Goal: Task Accomplishment & Management: Complete application form

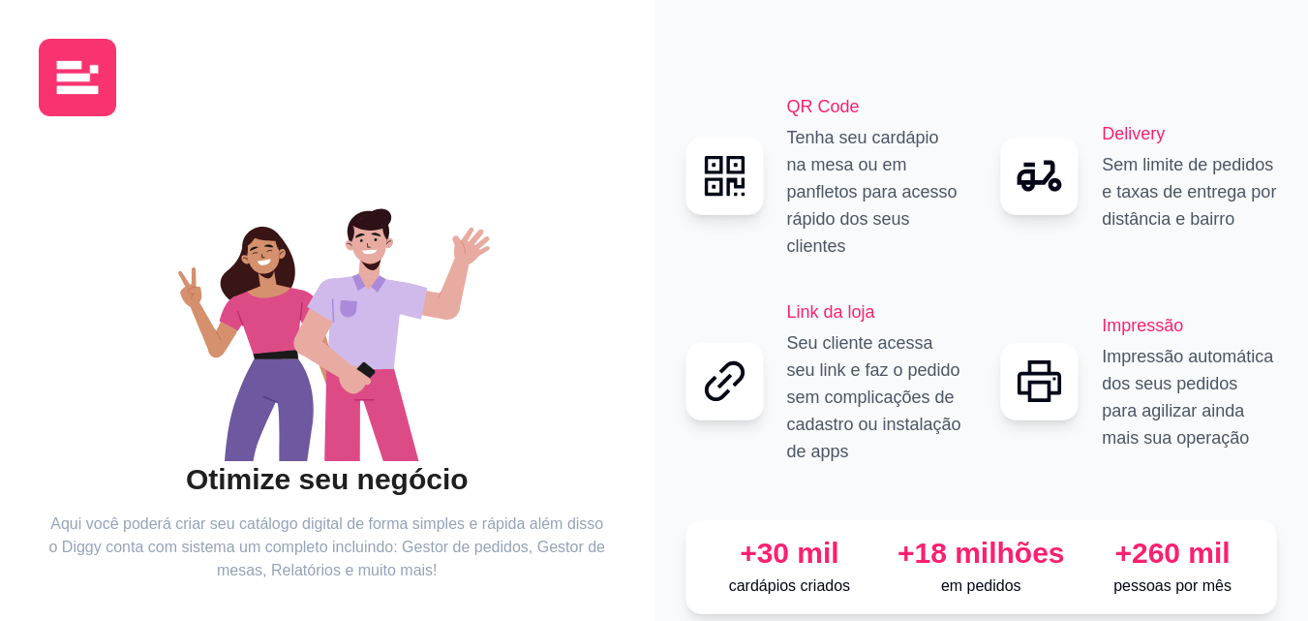
scroll to position [116, 0]
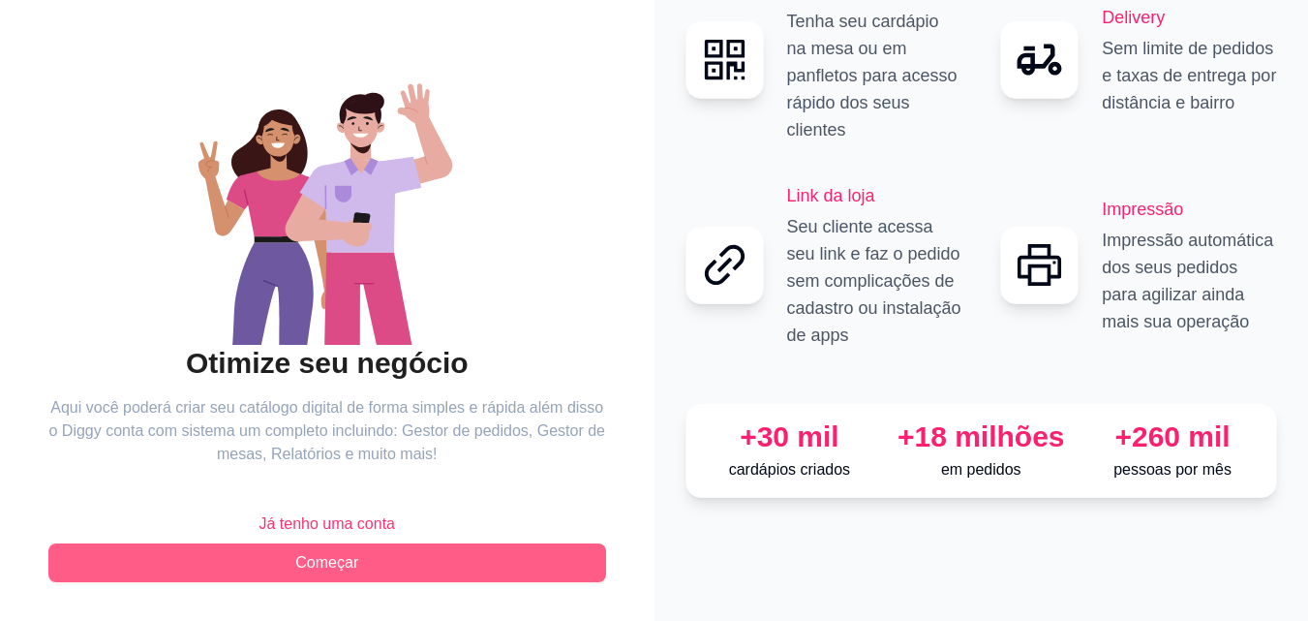
click at [396, 570] on button "Começar" at bounding box center [327, 562] width 558 height 39
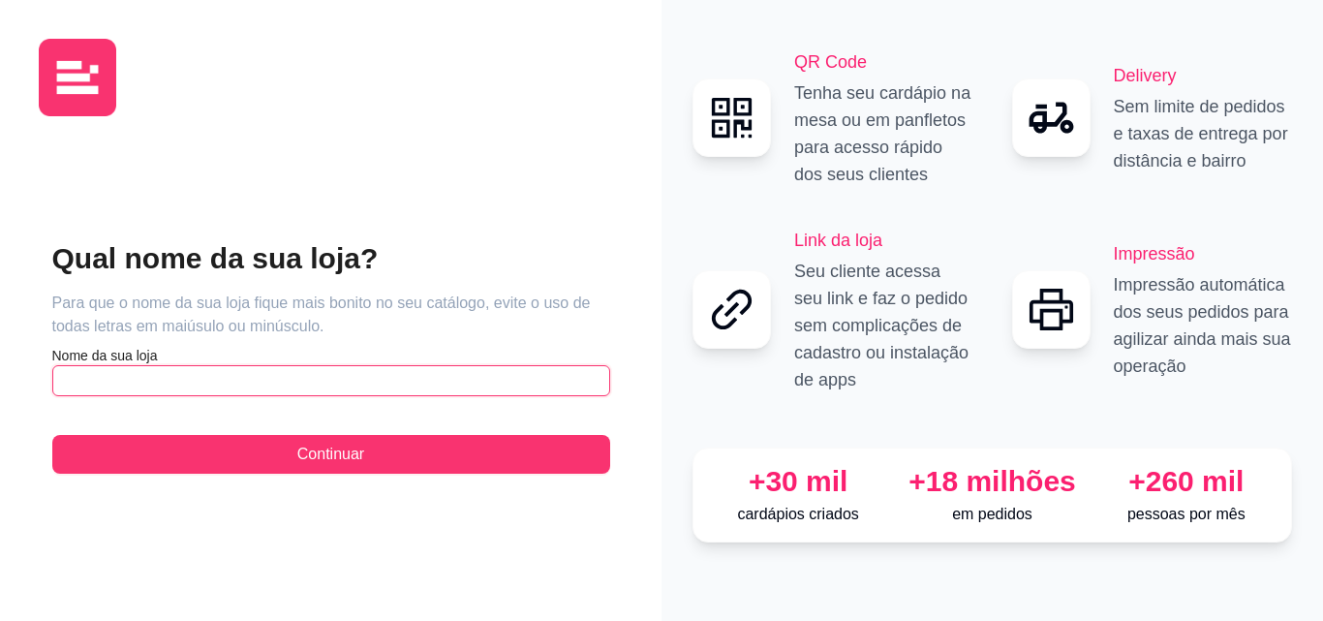
click at [149, 380] on input "text" at bounding box center [331, 380] width 558 height 31
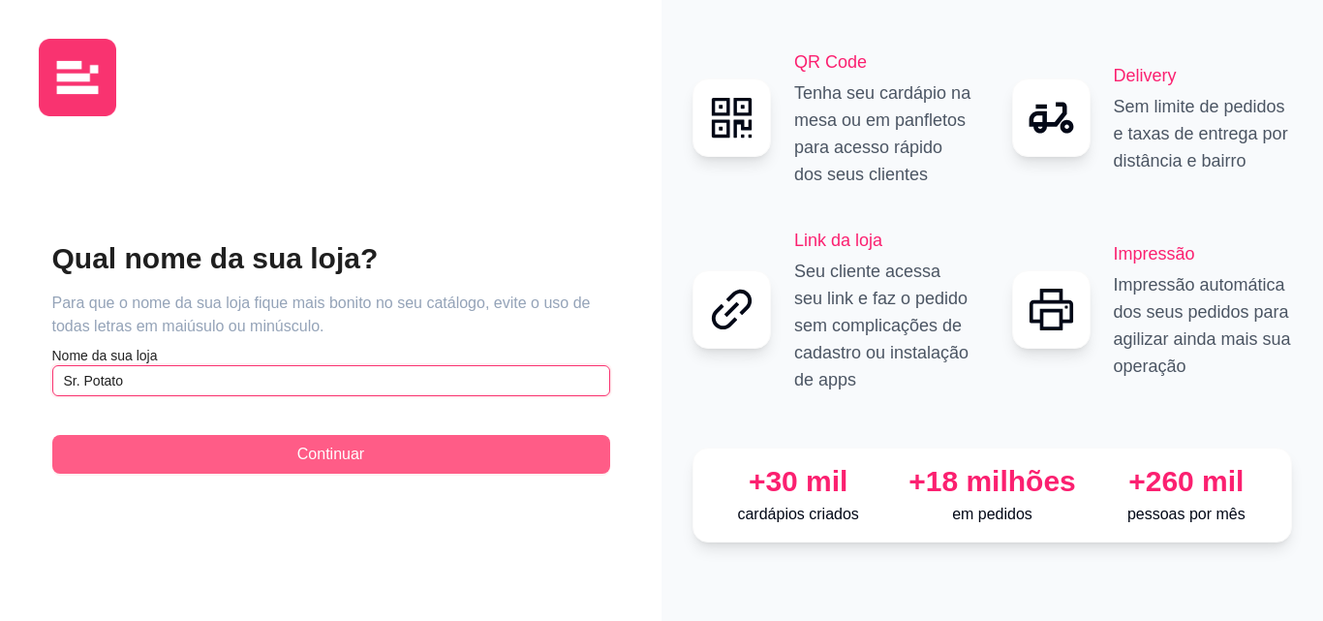
type input "Sr. Potato"
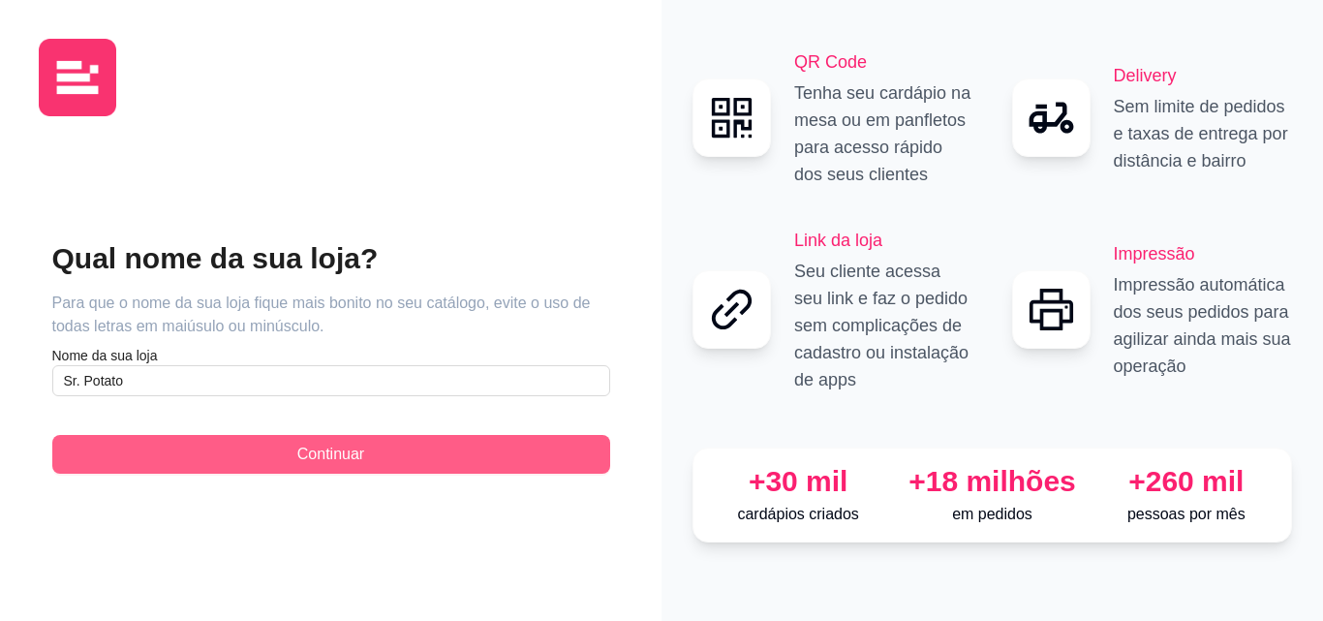
click at [275, 450] on button "Continuar" at bounding box center [331, 454] width 558 height 39
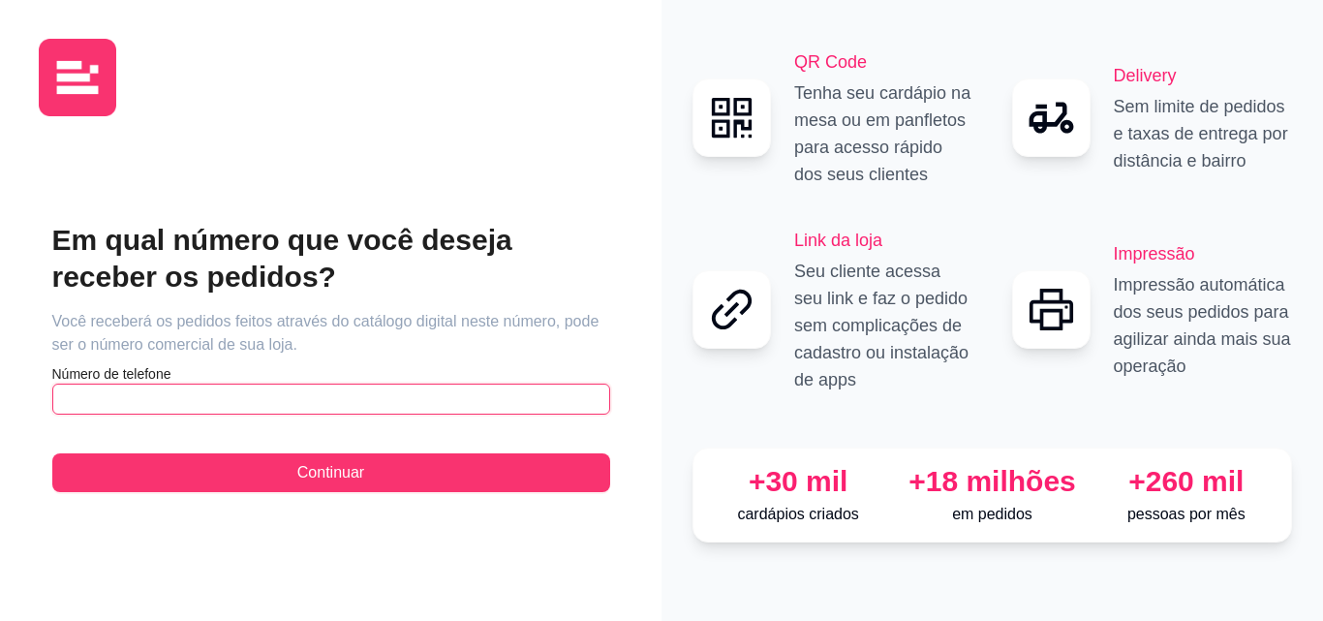
click at [159, 393] on input "text" at bounding box center [331, 398] width 558 height 31
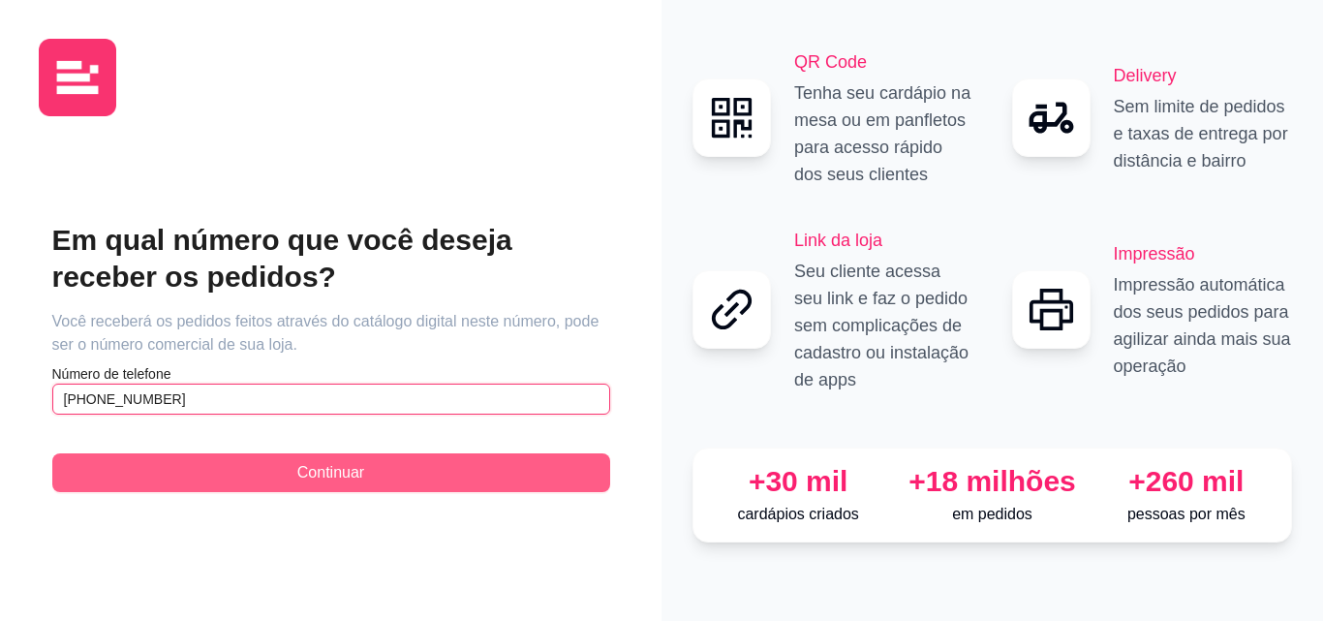
type input "[PHONE_NUMBER]"
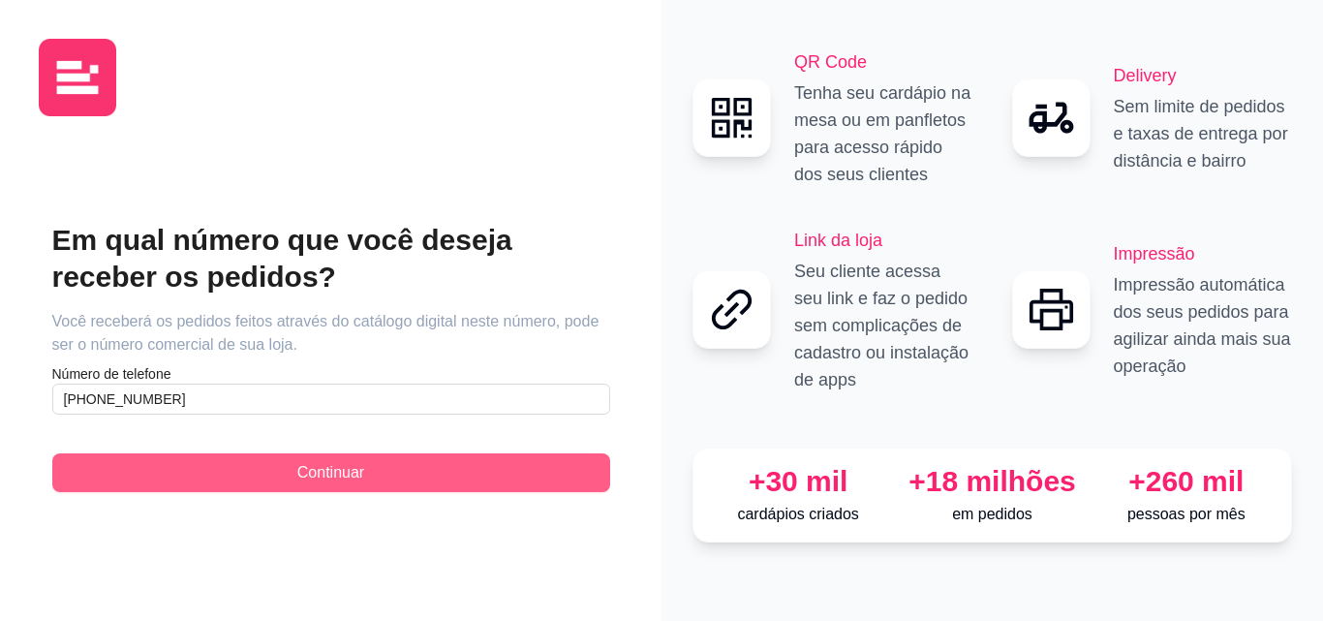
click at [319, 476] on span "Continuar" at bounding box center [330, 472] width 67 height 23
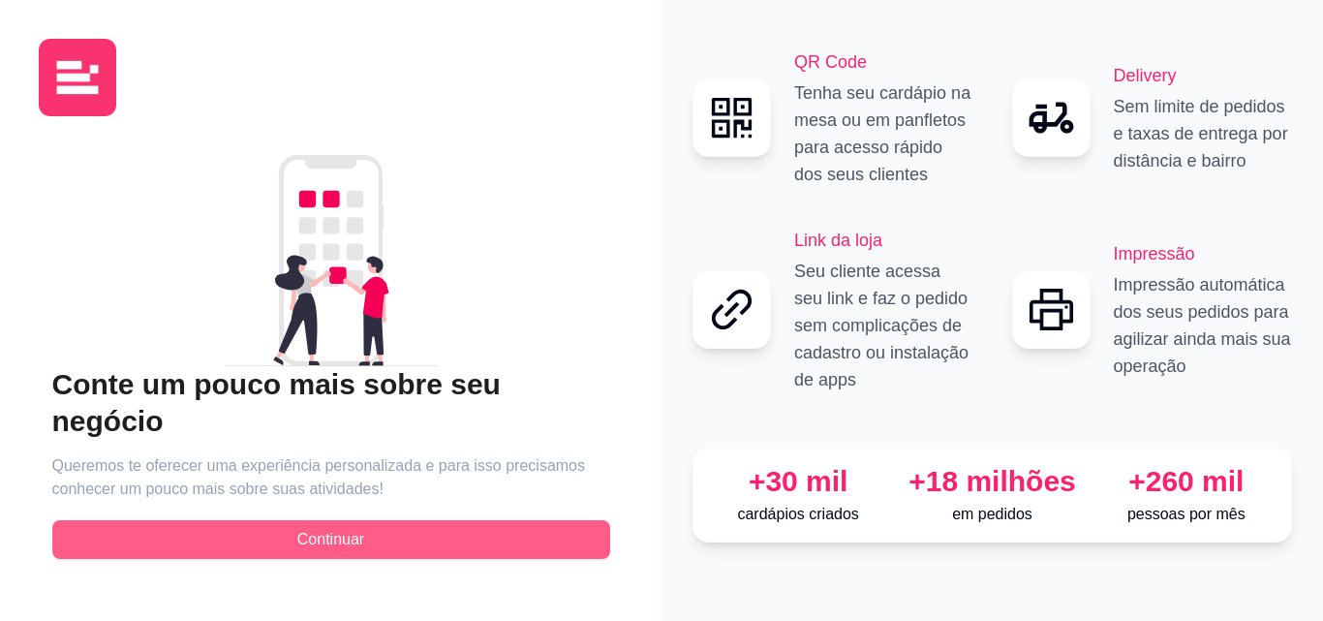
click at [377, 520] on button "Continuar" at bounding box center [331, 539] width 558 height 39
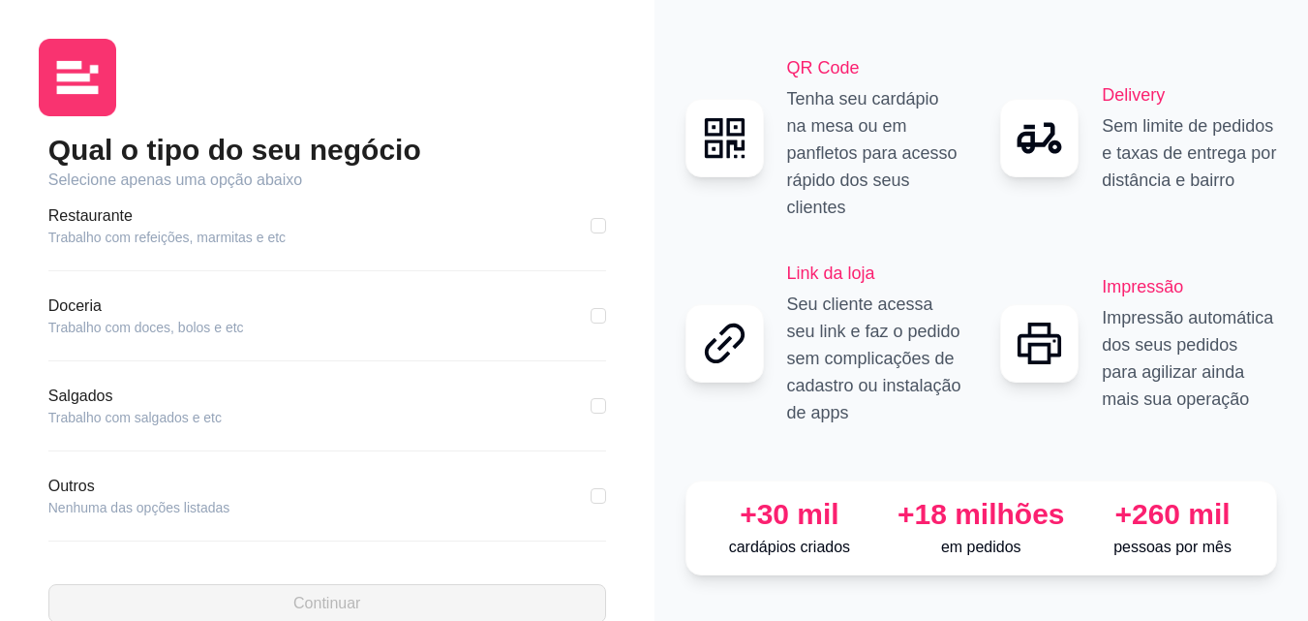
scroll to position [41, 0]
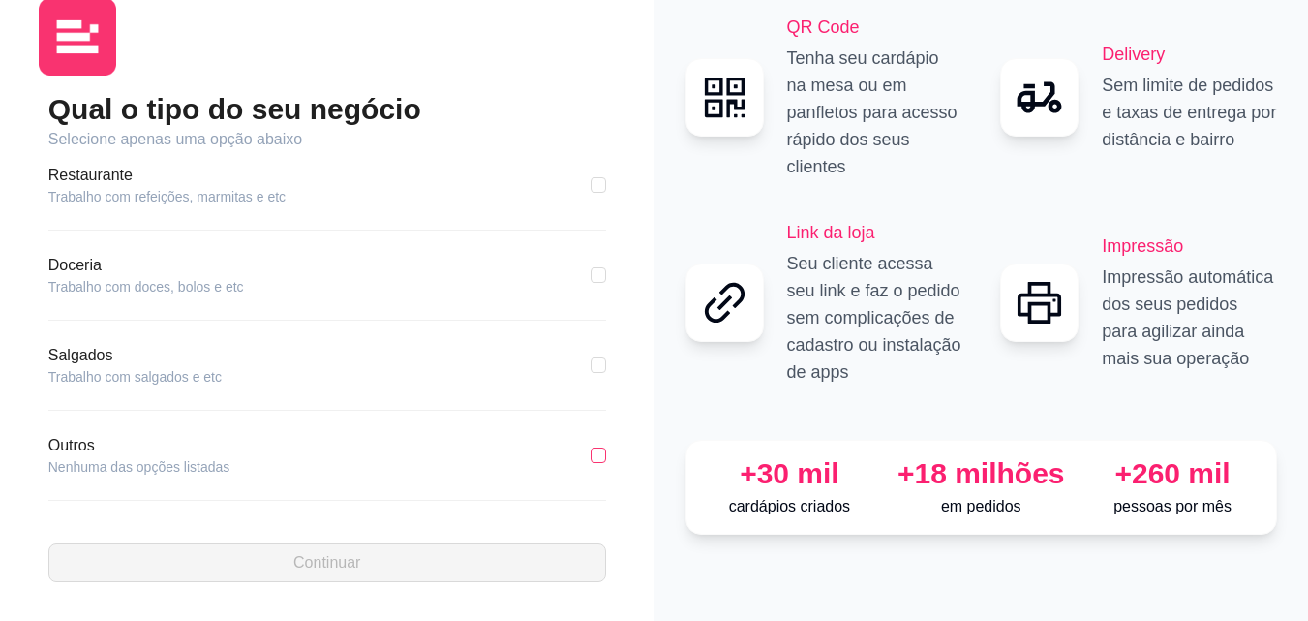
click at [591, 456] on input "checkbox" at bounding box center [598, 454] width 15 height 15
checkbox input "true"
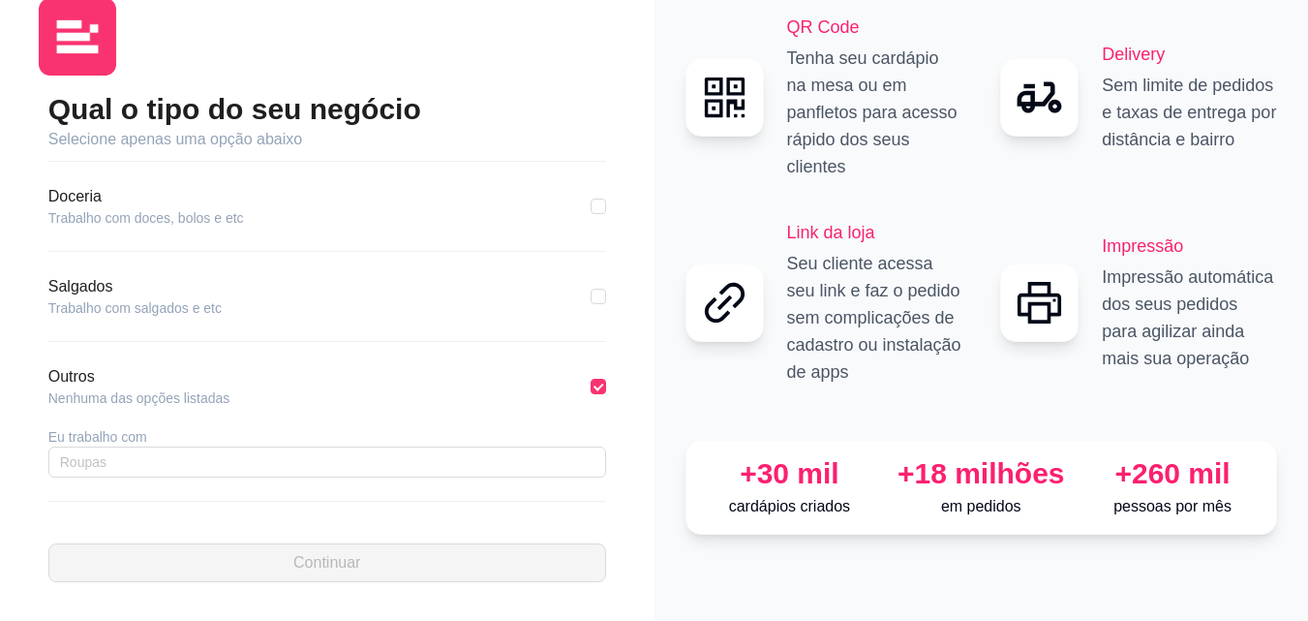
scroll to position [437, 0]
click at [68, 457] on input "text" at bounding box center [327, 460] width 558 height 31
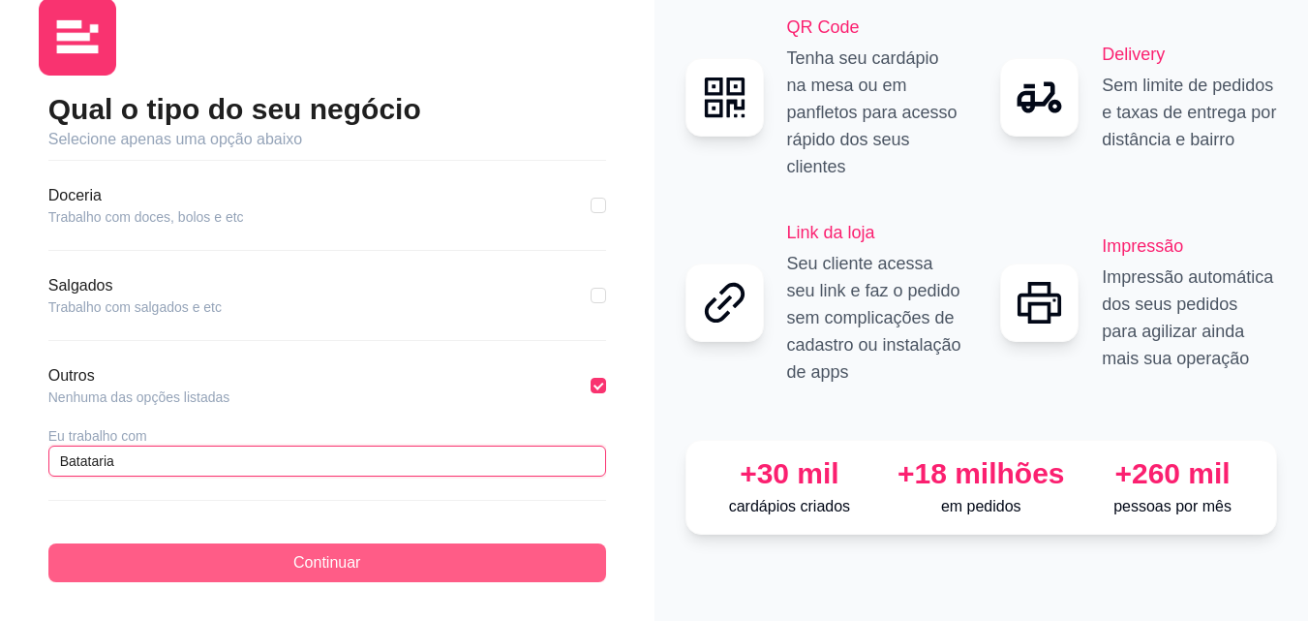
type input "Batataria"
drag, startPoint x: 304, startPoint y: 560, endPoint x: 321, endPoint y: 578, distance: 25.3
click at [321, 578] on button "Continuar" at bounding box center [327, 562] width 558 height 39
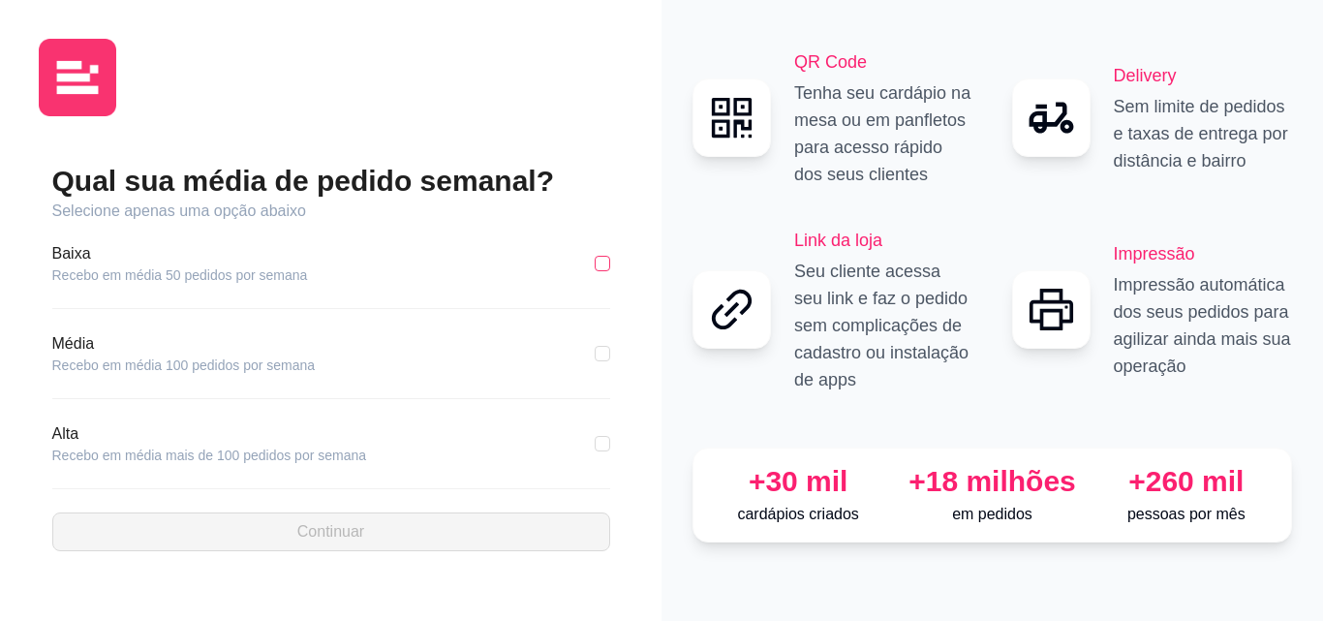
click at [609, 266] on input "checkbox" at bounding box center [601, 263] width 15 height 15
checkbox input "true"
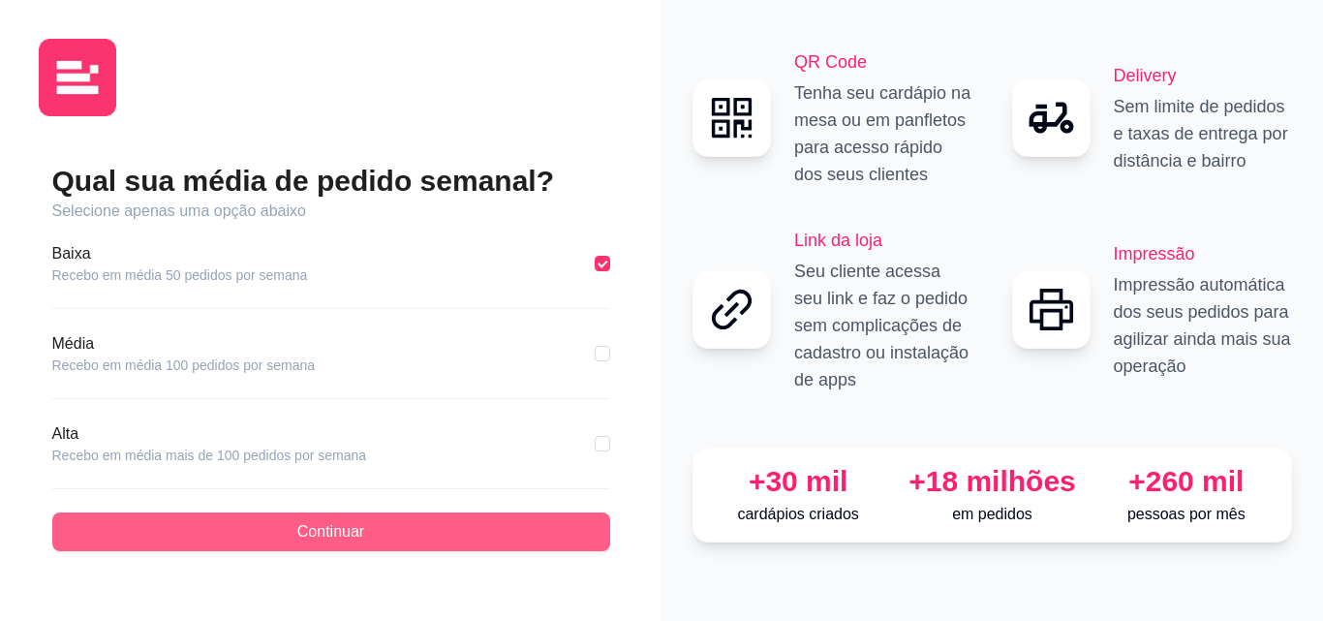
click at [471, 531] on button "Continuar" at bounding box center [331, 531] width 558 height 39
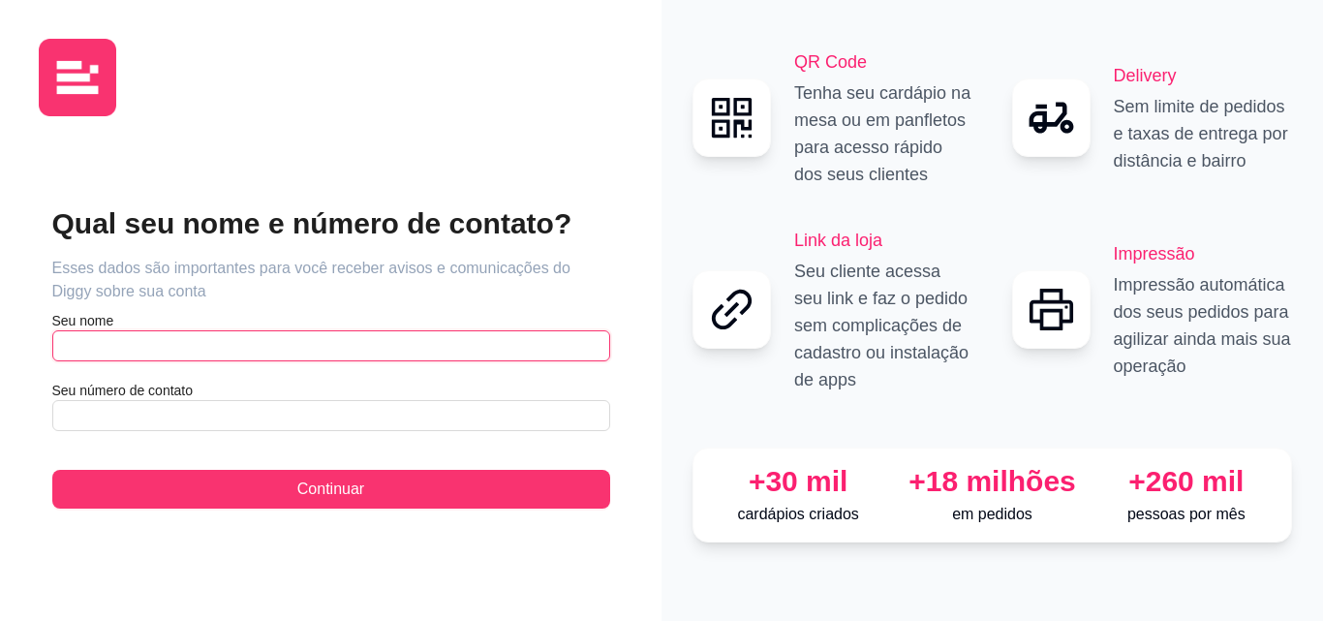
click at [147, 347] on input "text" at bounding box center [331, 345] width 558 height 31
type input "Vandalice Aparecida Maz Providel"
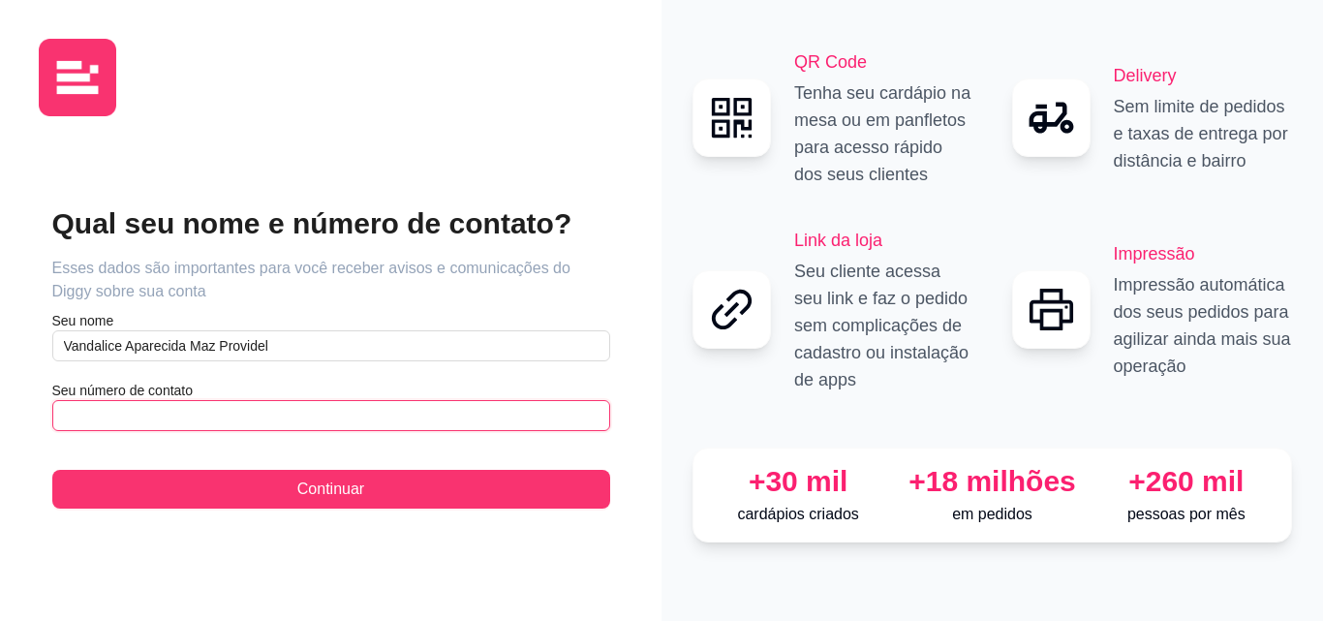
click at [120, 410] on input "text" at bounding box center [331, 415] width 558 height 31
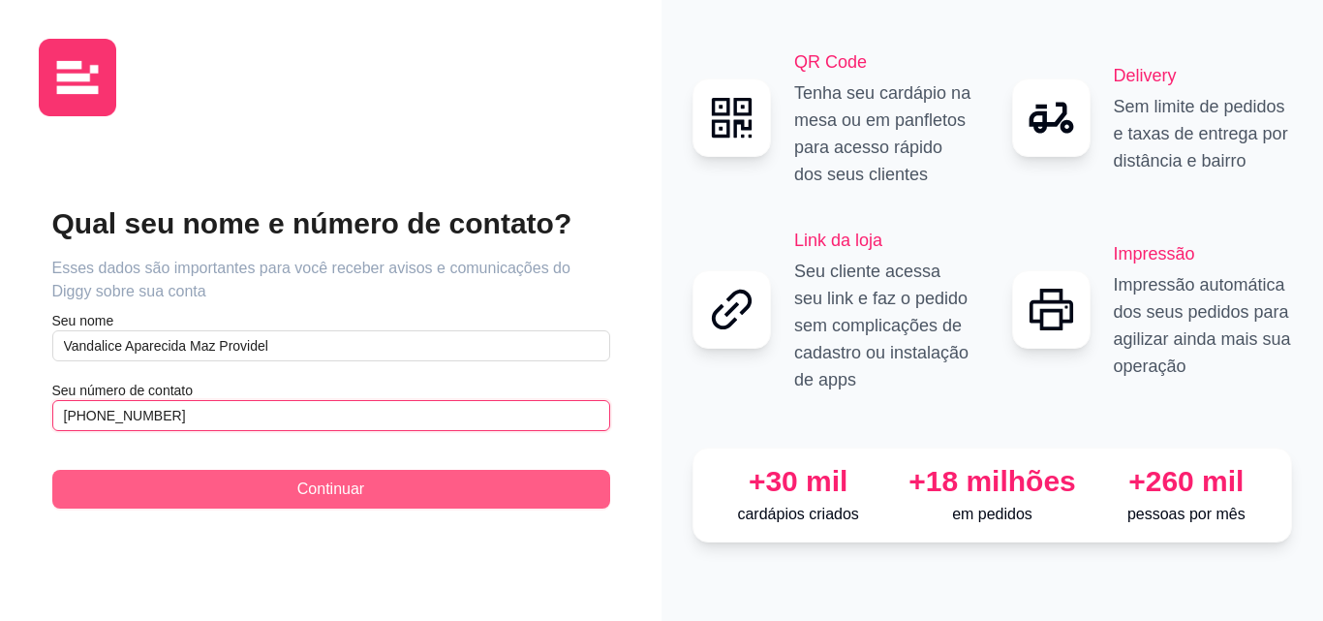
type input "[PHONE_NUMBER]"
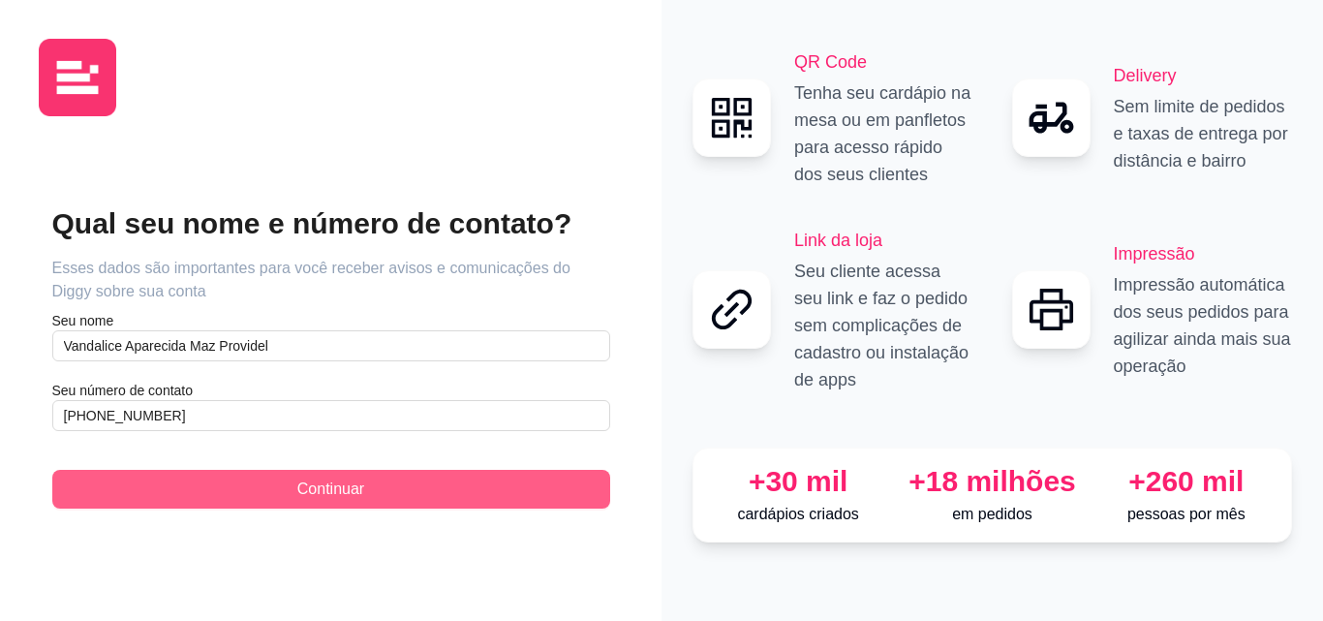
click at [361, 489] on span "Continuar" at bounding box center [330, 488] width 67 height 23
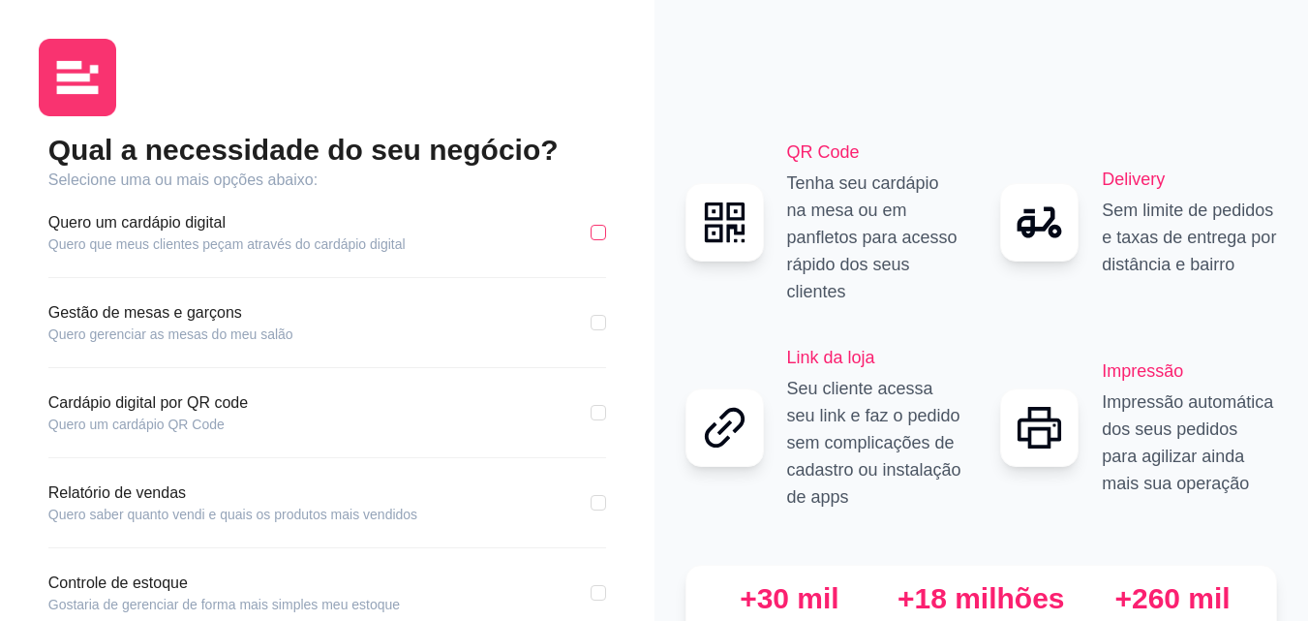
click at [596, 230] on input "checkbox" at bounding box center [598, 232] width 15 height 15
checkbox input "true"
click at [597, 502] on input "checkbox" at bounding box center [598, 502] width 15 height 15
checkbox input "true"
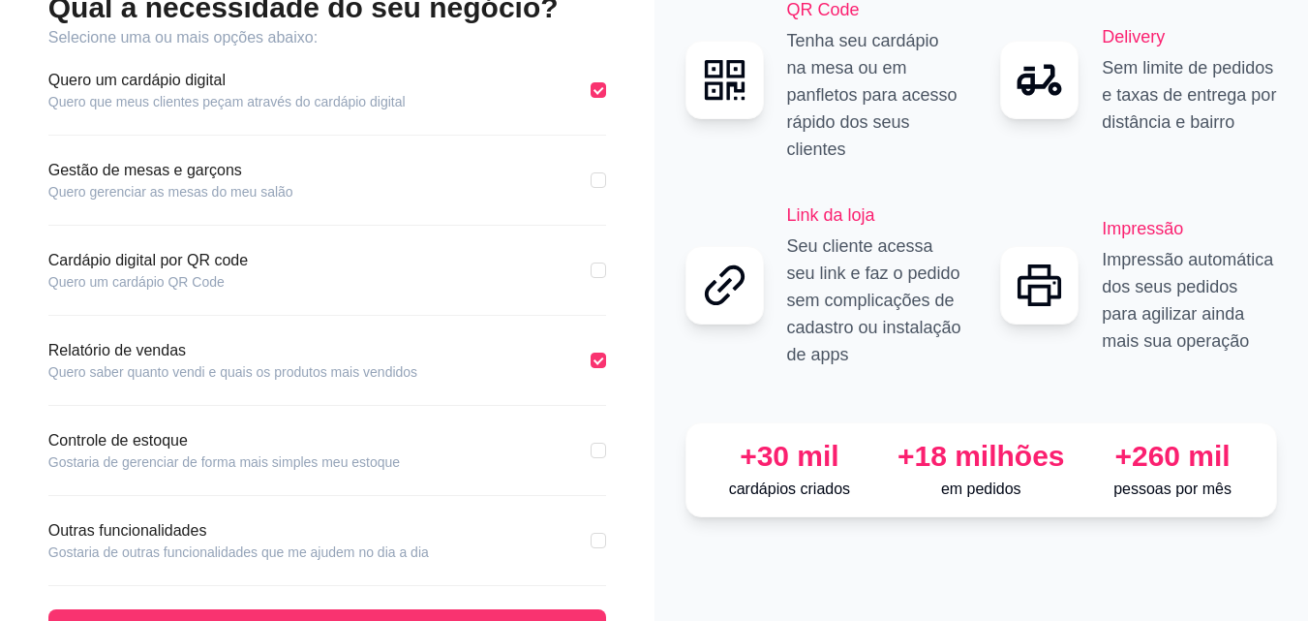
scroll to position [208, 0]
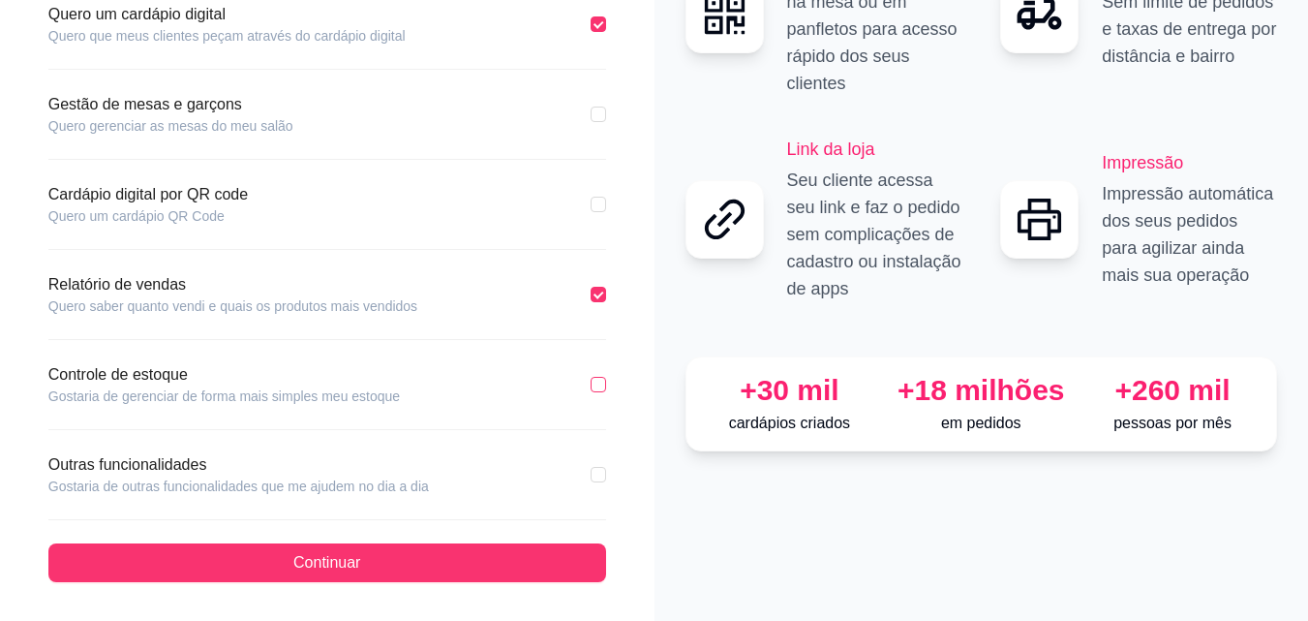
click at [595, 382] on input "checkbox" at bounding box center [598, 384] width 15 height 15
checkbox input "true"
click at [593, 474] on input "checkbox" at bounding box center [598, 474] width 15 height 15
checkbox input "true"
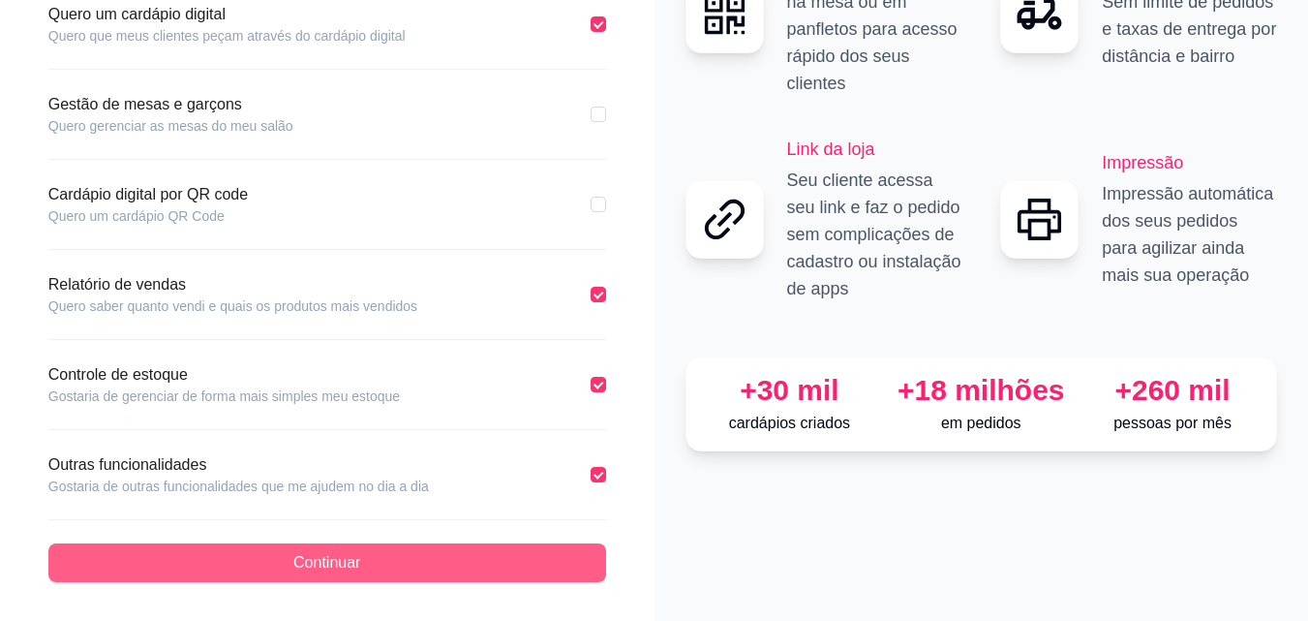
click at [294, 563] on span "Continuar" at bounding box center [326, 562] width 67 height 23
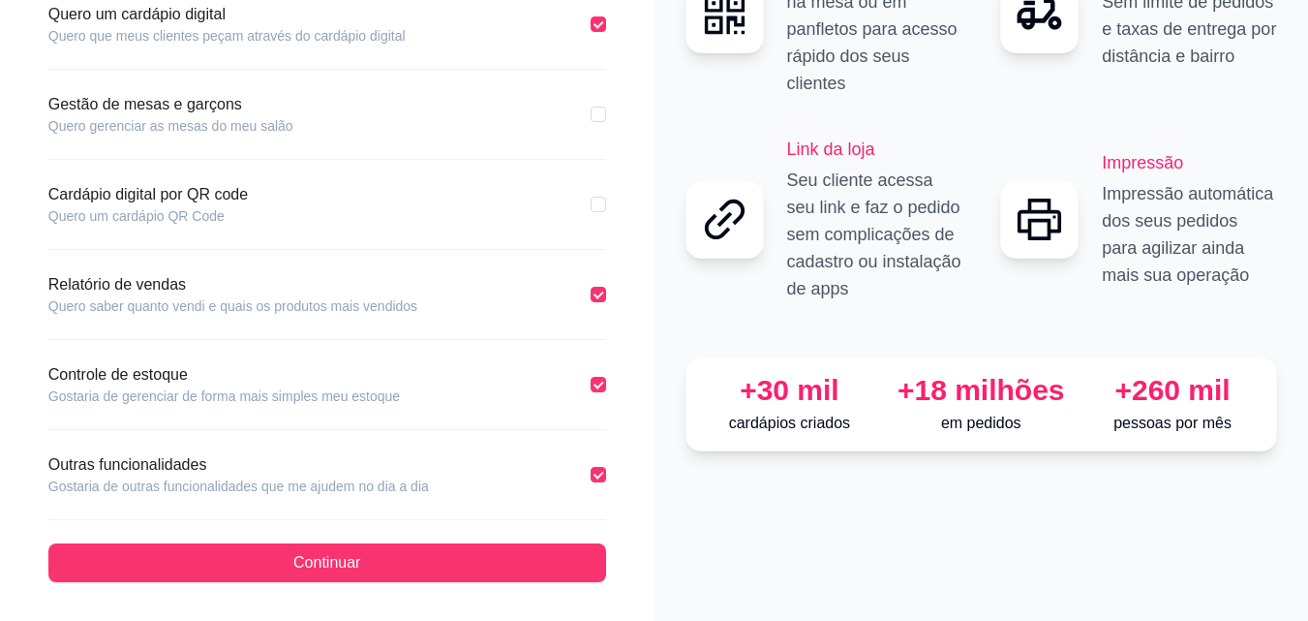
scroll to position [118, 0]
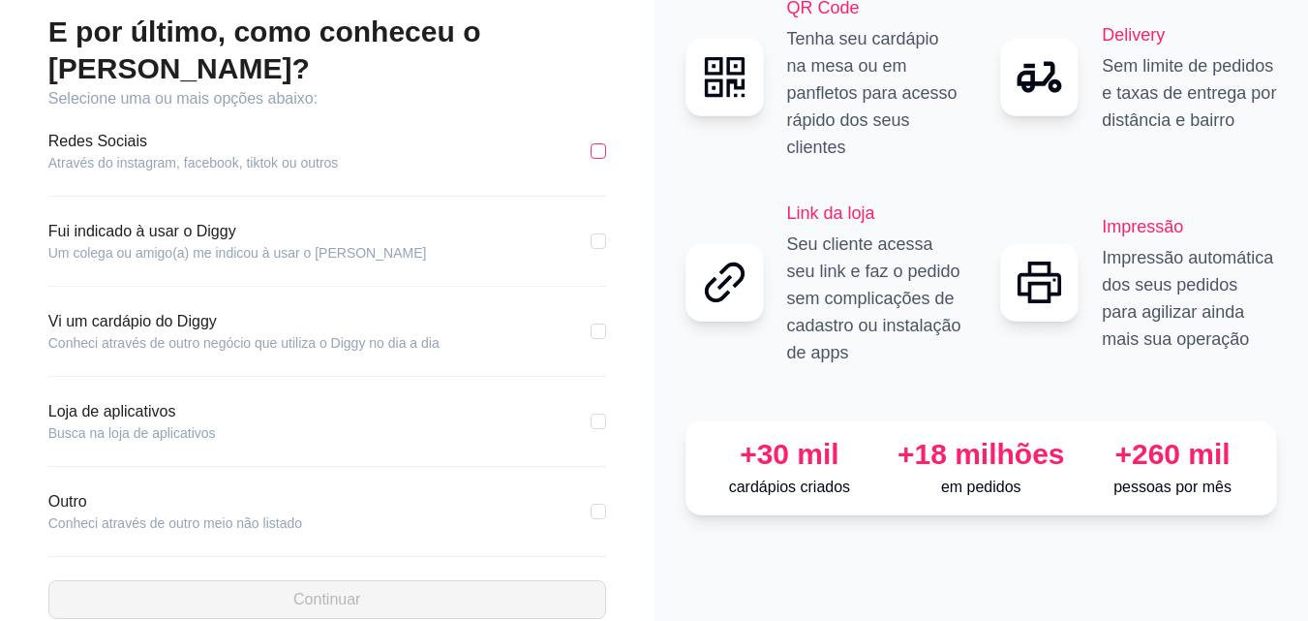
click at [601, 143] on input "checkbox" at bounding box center [598, 150] width 15 height 15
checkbox input "true"
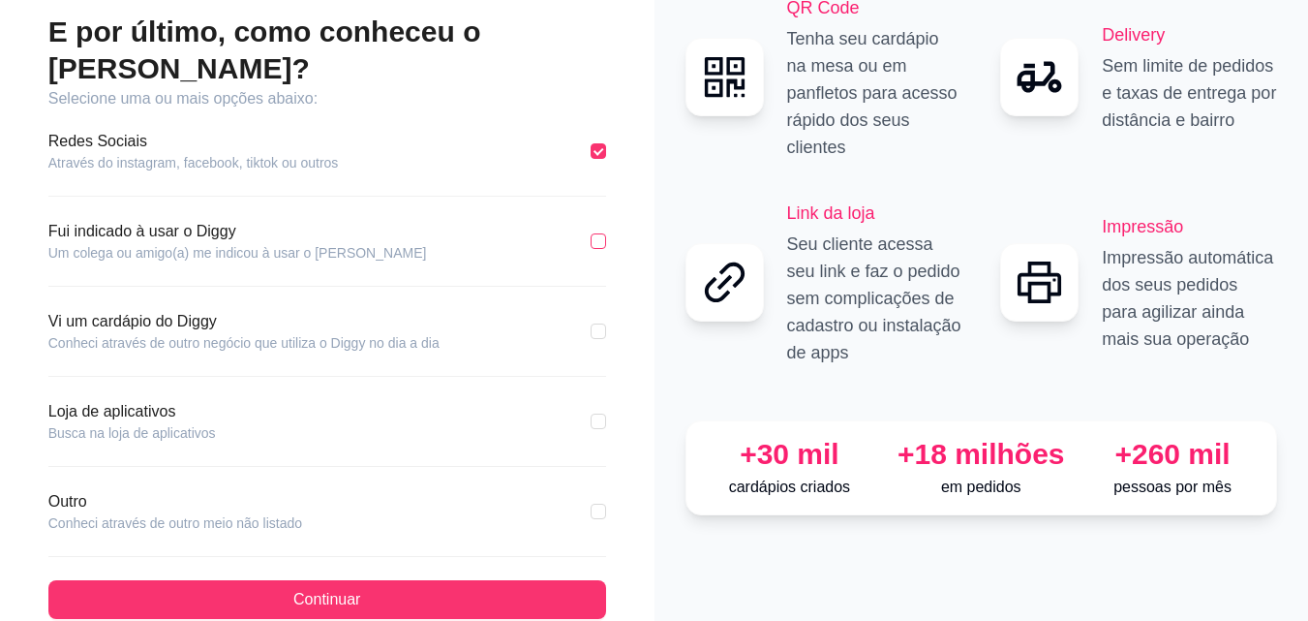
click at [602, 233] on input "checkbox" at bounding box center [598, 240] width 15 height 15
checkbox input "true"
checkbox input "false"
click at [597, 323] on input "checkbox" at bounding box center [598, 330] width 15 height 15
checkbox input "true"
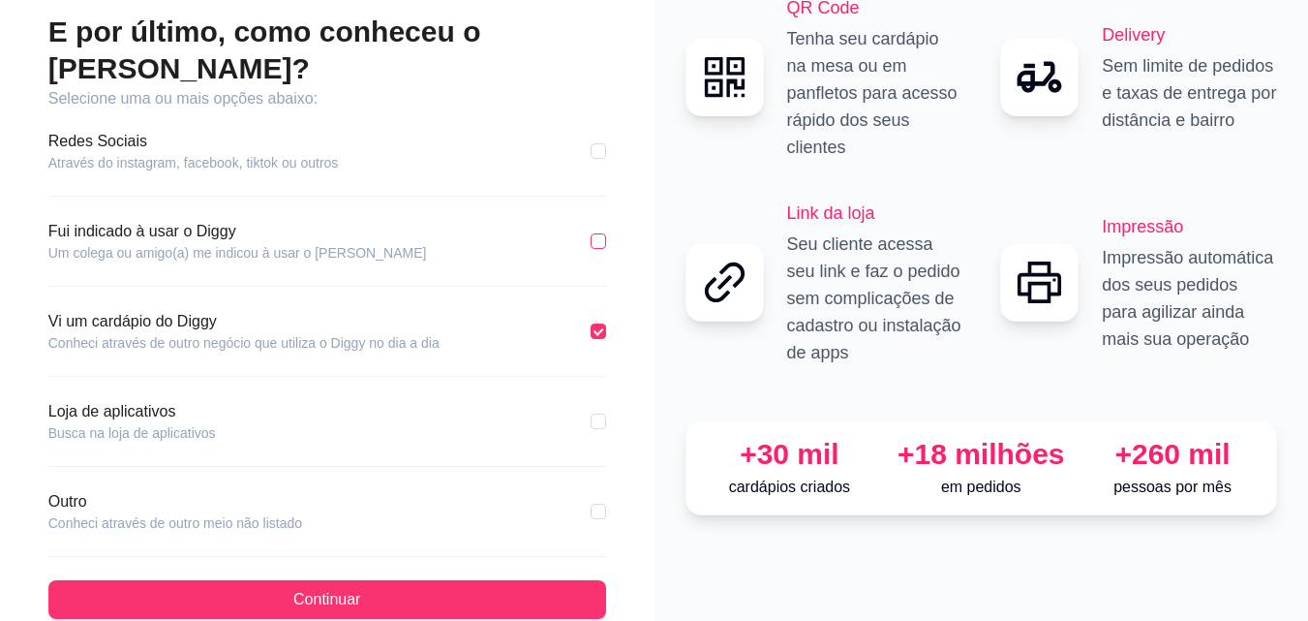
click at [597, 233] on input "checkbox" at bounding box center [598, 240] width 15 height 15
checkbox input "true"
checkbox input "false"
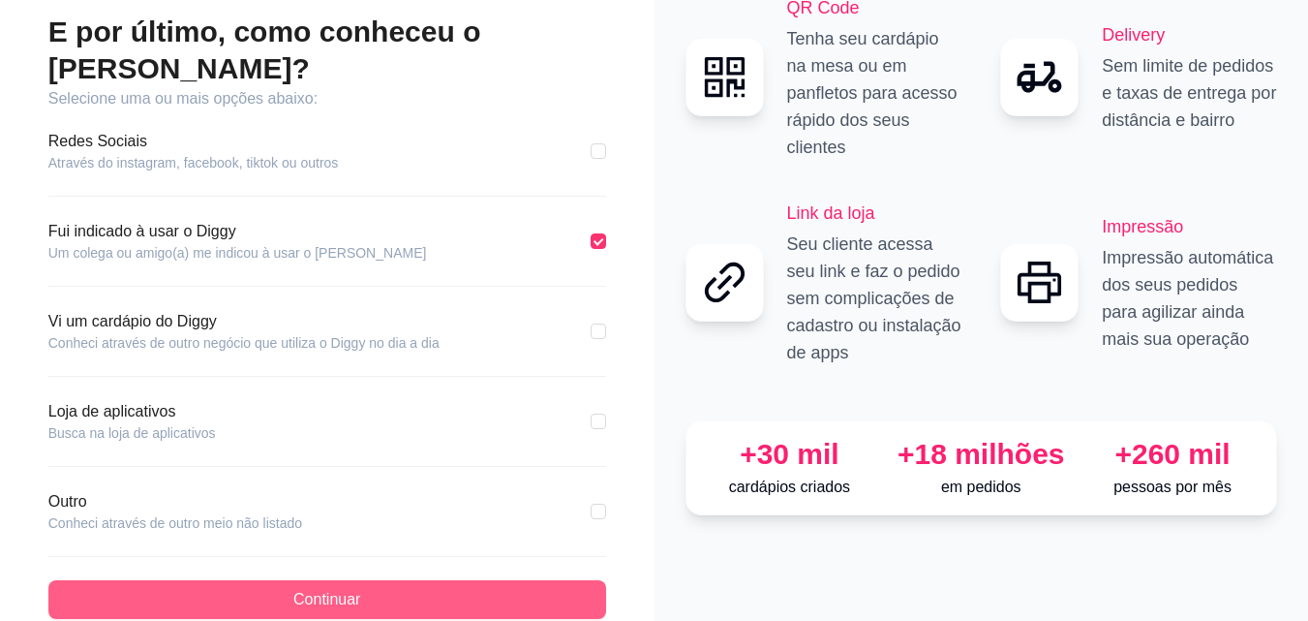
click at [329, 588] on span "Continuar" at bounding box center [326, 599] width 67 height 23
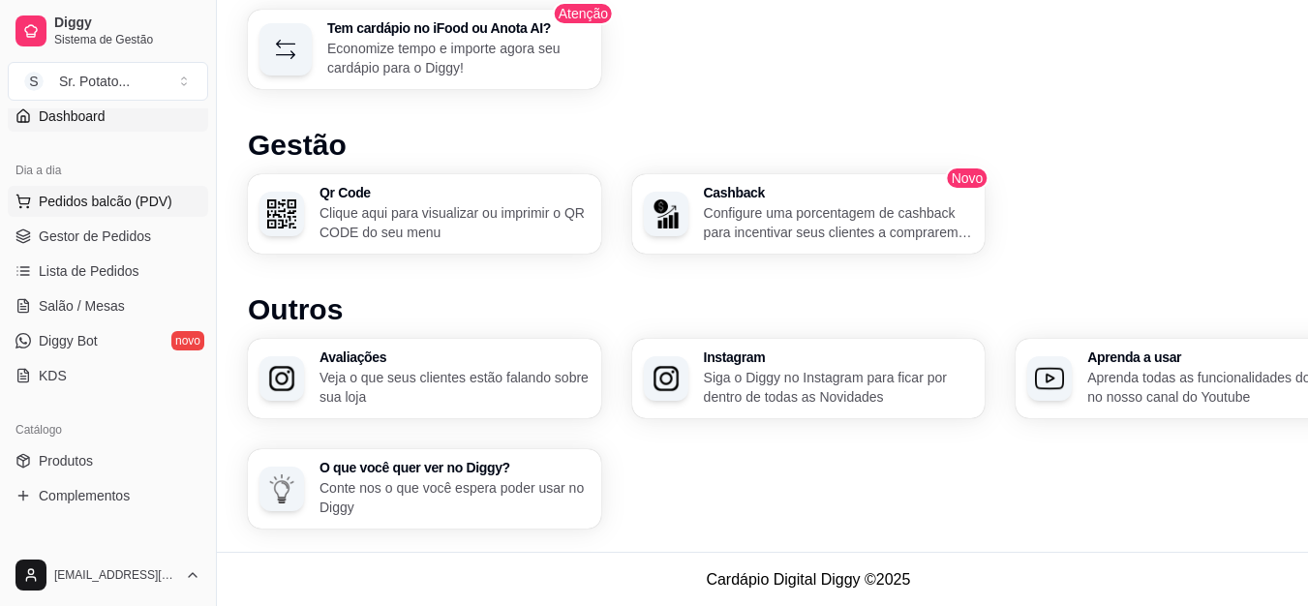
scroll to position [290, 0]
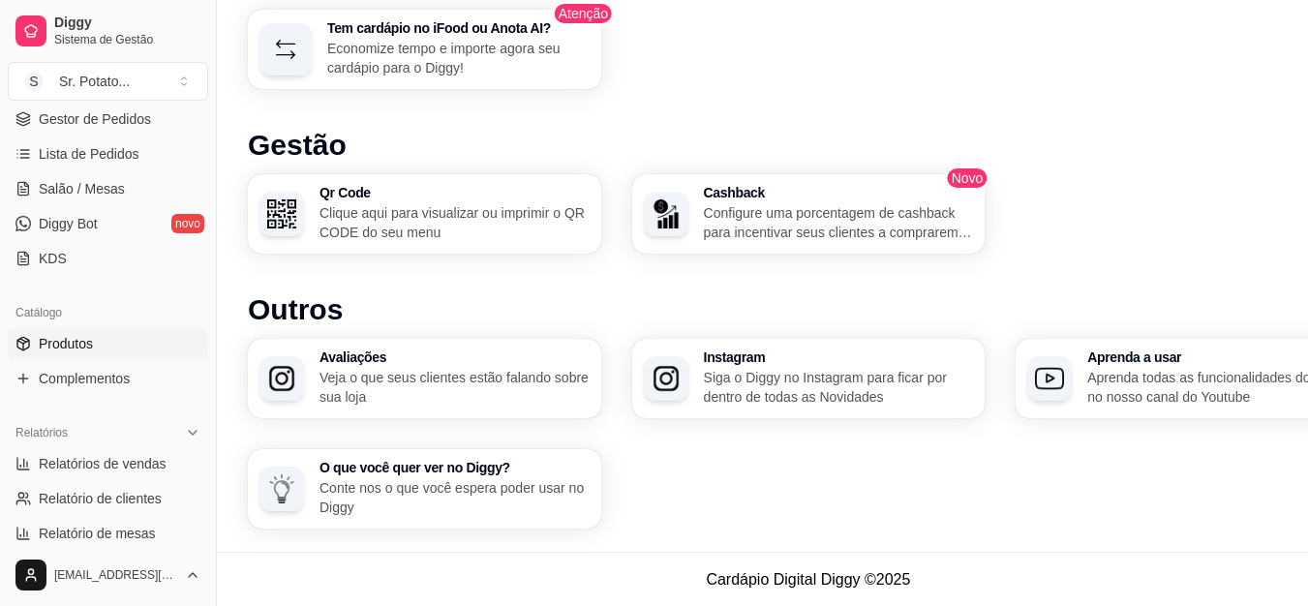
click at [91, 345] on span "Produtos" at bounding box center [66, 343] width 54 height 19
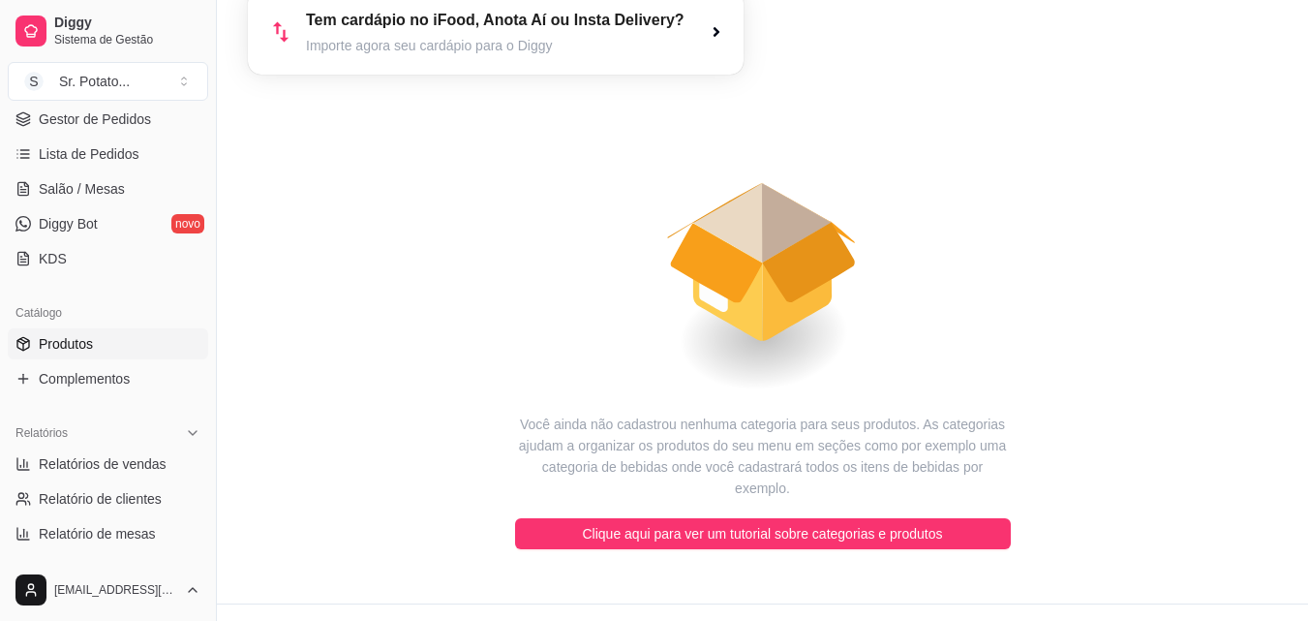
scroll to position [136, 0]
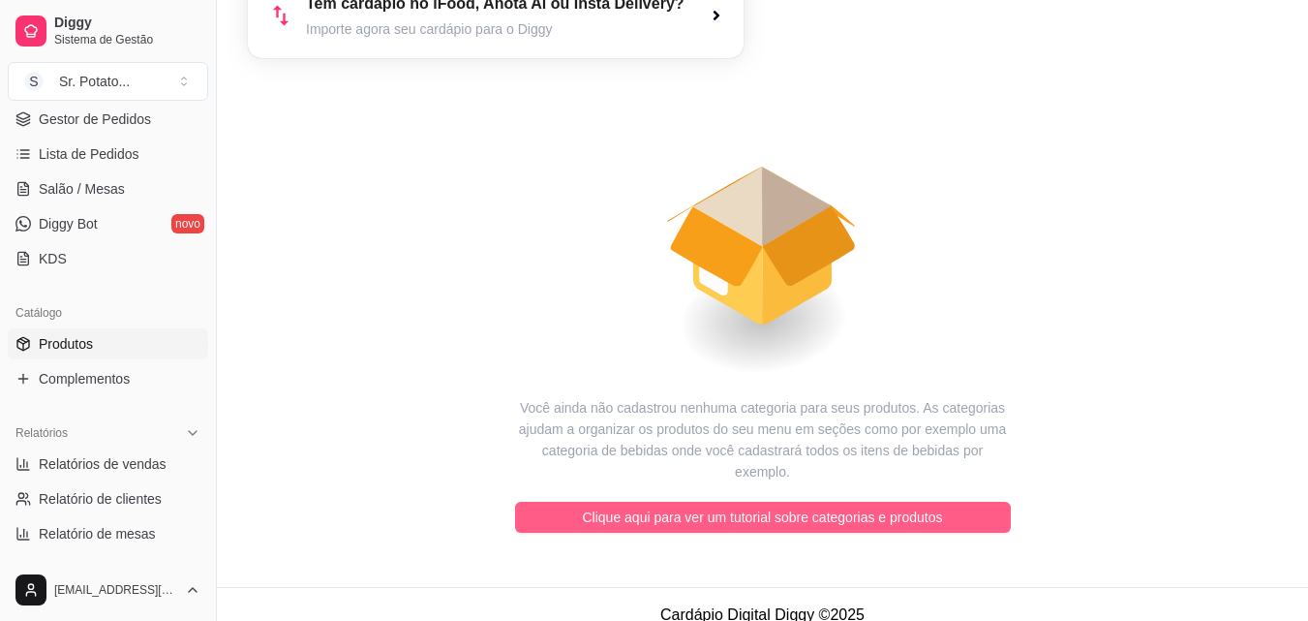
click at [693, 506] on span "Clique aqui para ver um tutorial sobre categorias e produtos" at bounding box center [763, 516] width 360 height 21
click at [713, 506] on span "Clique aqui para ver um tutorial sobre categorias e produtos" at bounding box center [763, 516] width 360 height 21
click at [714, 506] on span "Clique aqui para ver um tutorial sobre categorias e produtos" at bounding box center [763, 516] width 360 height 21
click at [708, 506] on span "Clique aqui para ver um tutorial sobre categorias e produtos" at bounding box center [763, 516] width 360 height 21
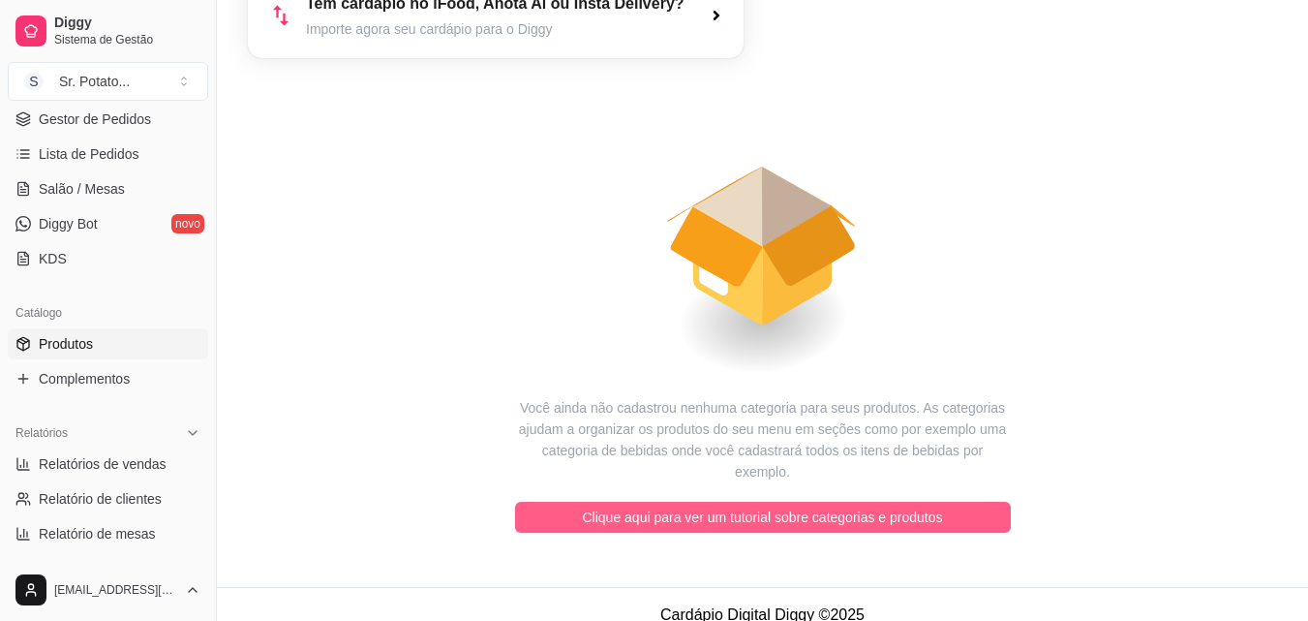
click at [706, 506] on span "Clique aqui para ver um tutorial sobre categorias e produtos" at bounding box center [763, 516] width 360 height 21
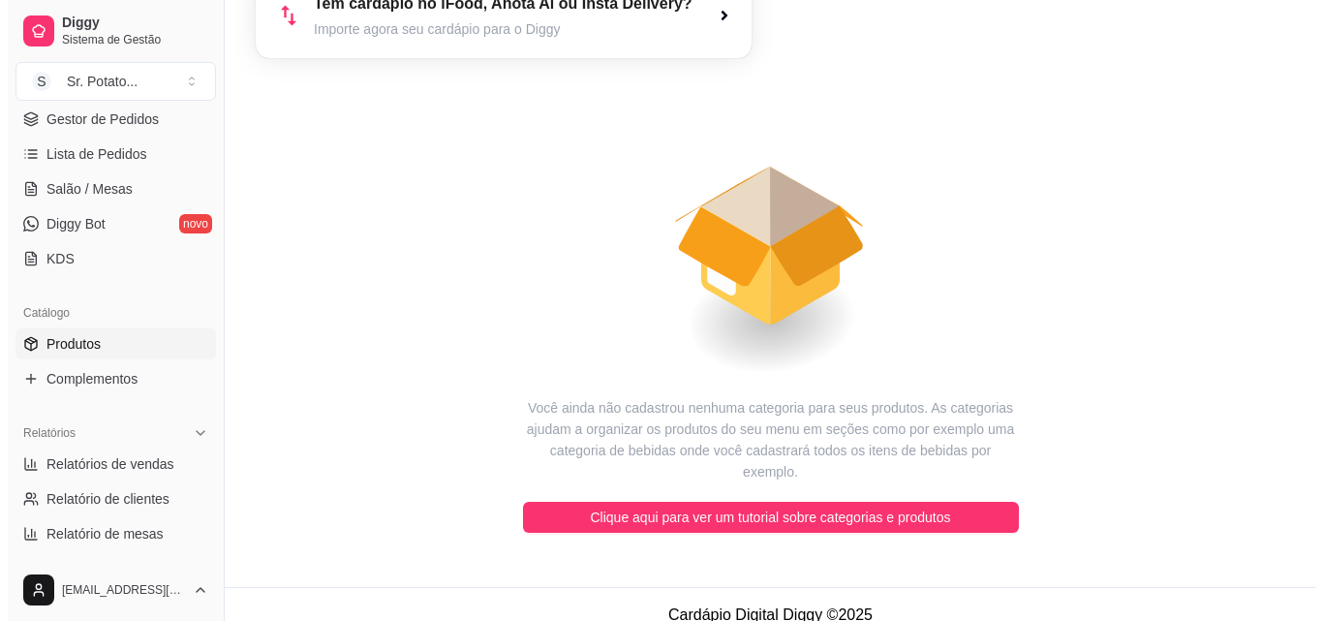
scroll to position [0, 0]
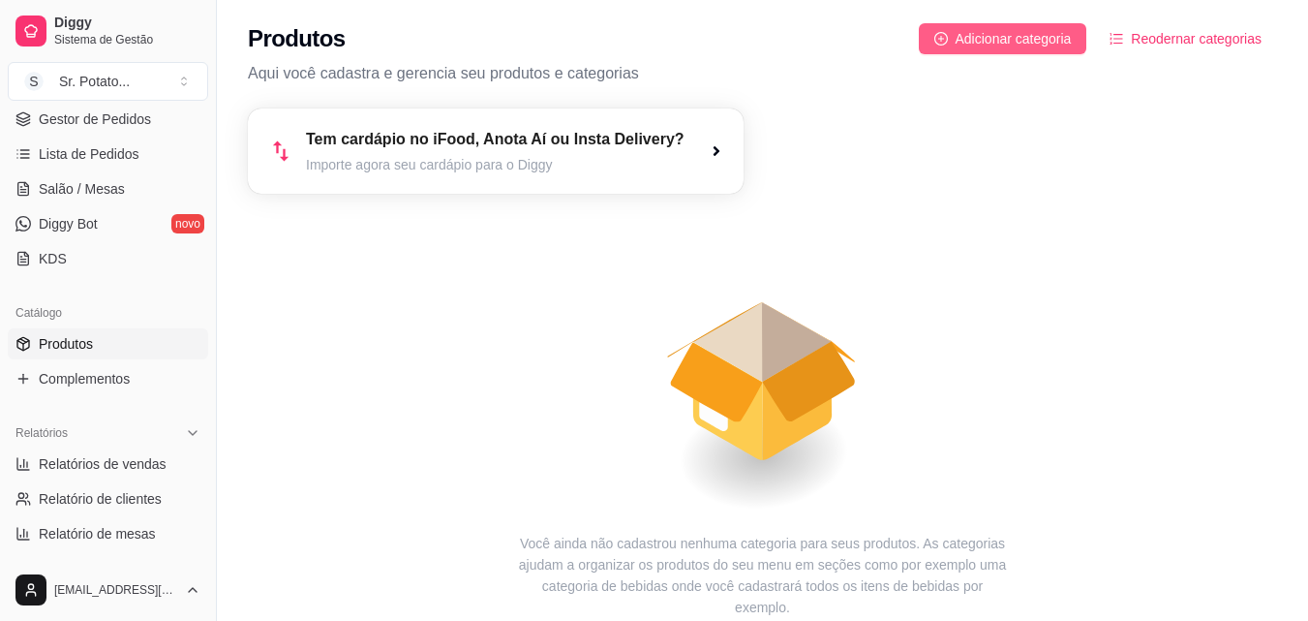
click at [992, 35] on span "Adicionar categoria" at bounding box center [1014, 38] width 116 height 21
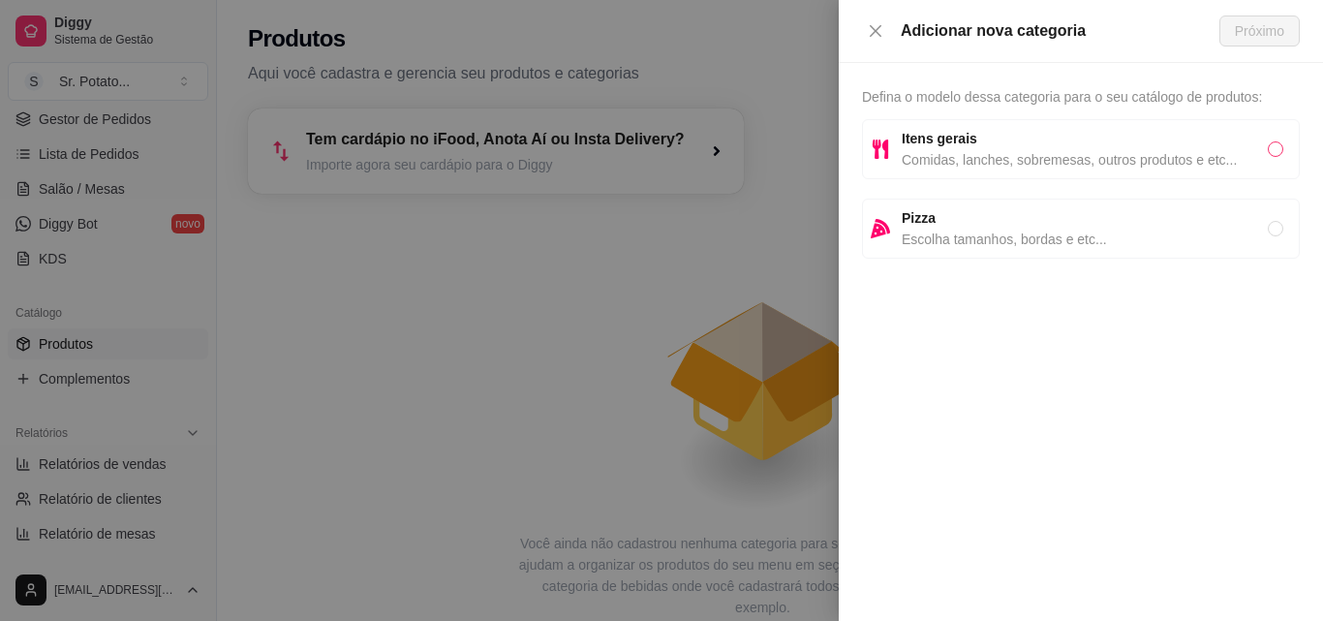
click at [1272, 150] on input "radio" at bounding box center [1274, 148] width 15 height 15
radio input "true"
click at [1274, 25] on span "Próximo" at bounding box center [1258, 30] width 49 height 21
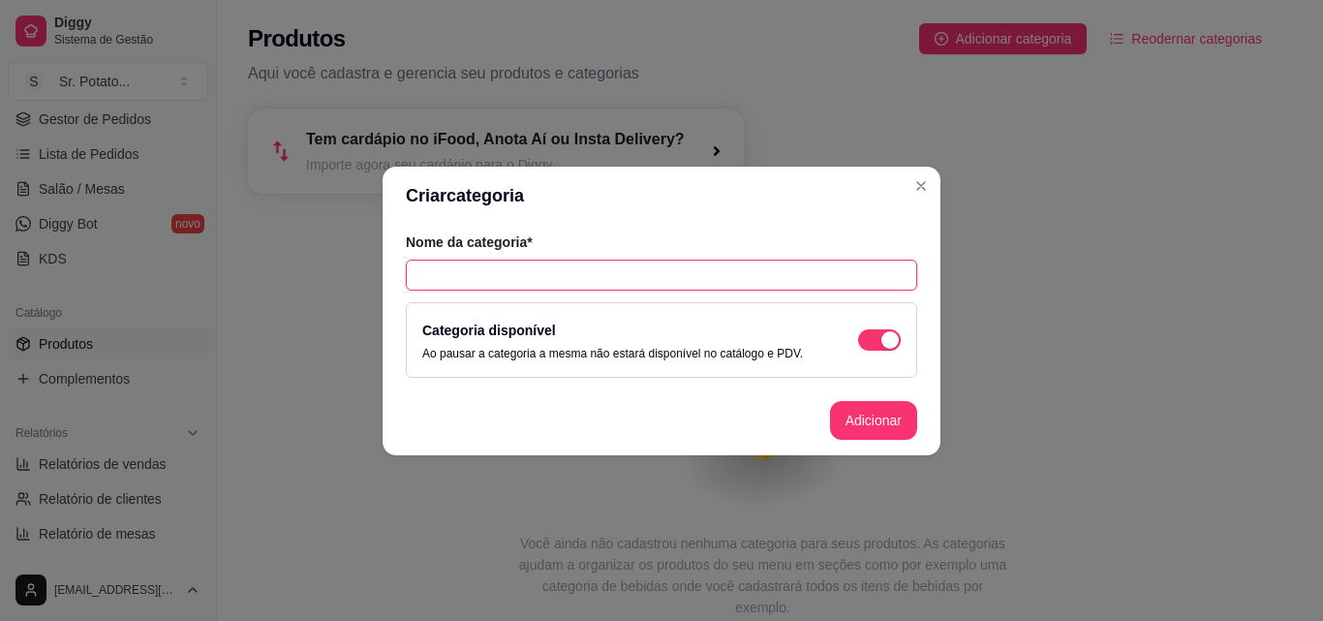
click at [593, 273] on input "text" at bounding box center [661, 274] width 511 height 31
type input "Batatas Recheadas"
